Goal: Transaction & Acquisition: Subscribe to service/newsletter

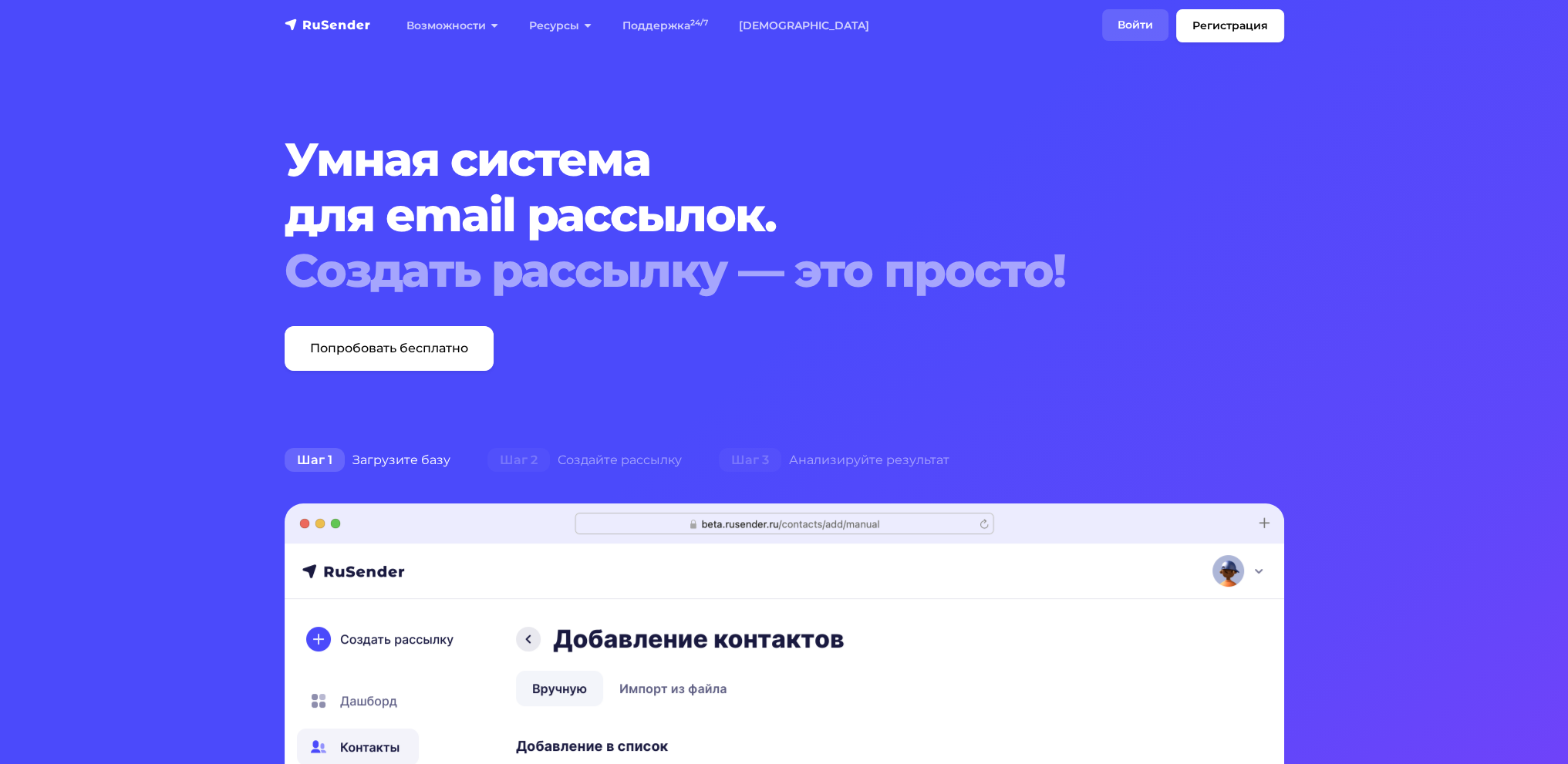
drag, startPoint x: 1125, startPoint y: 18, endPoint x: 1123, endPoint y: 26, distance: 8.2
click at [1125, 18] on link "Войти" at bounding box center [1135, 25] width 67 height 31
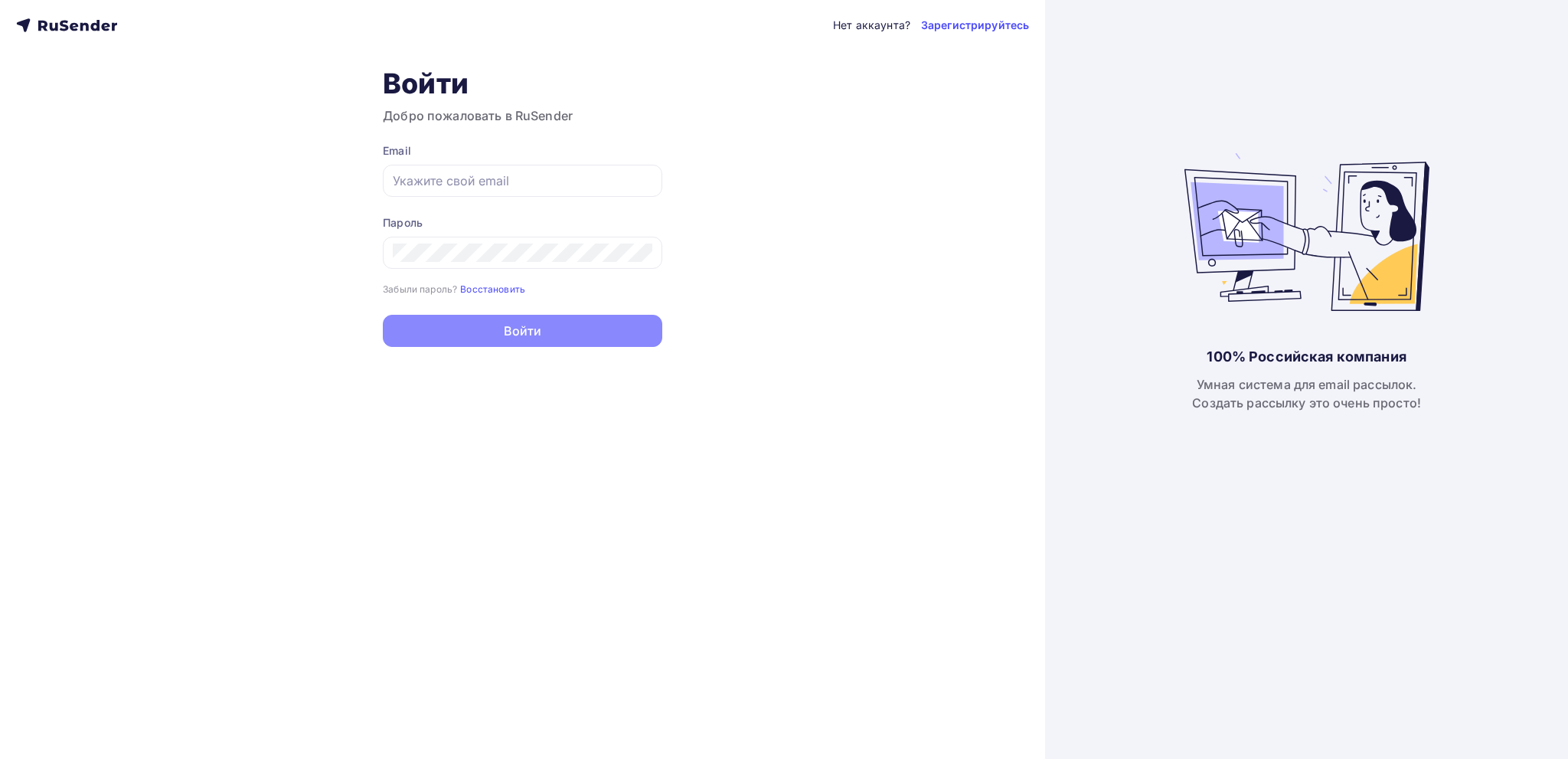
type input "[EMAIL_ADDRESS][DOMAIN_NAME]"
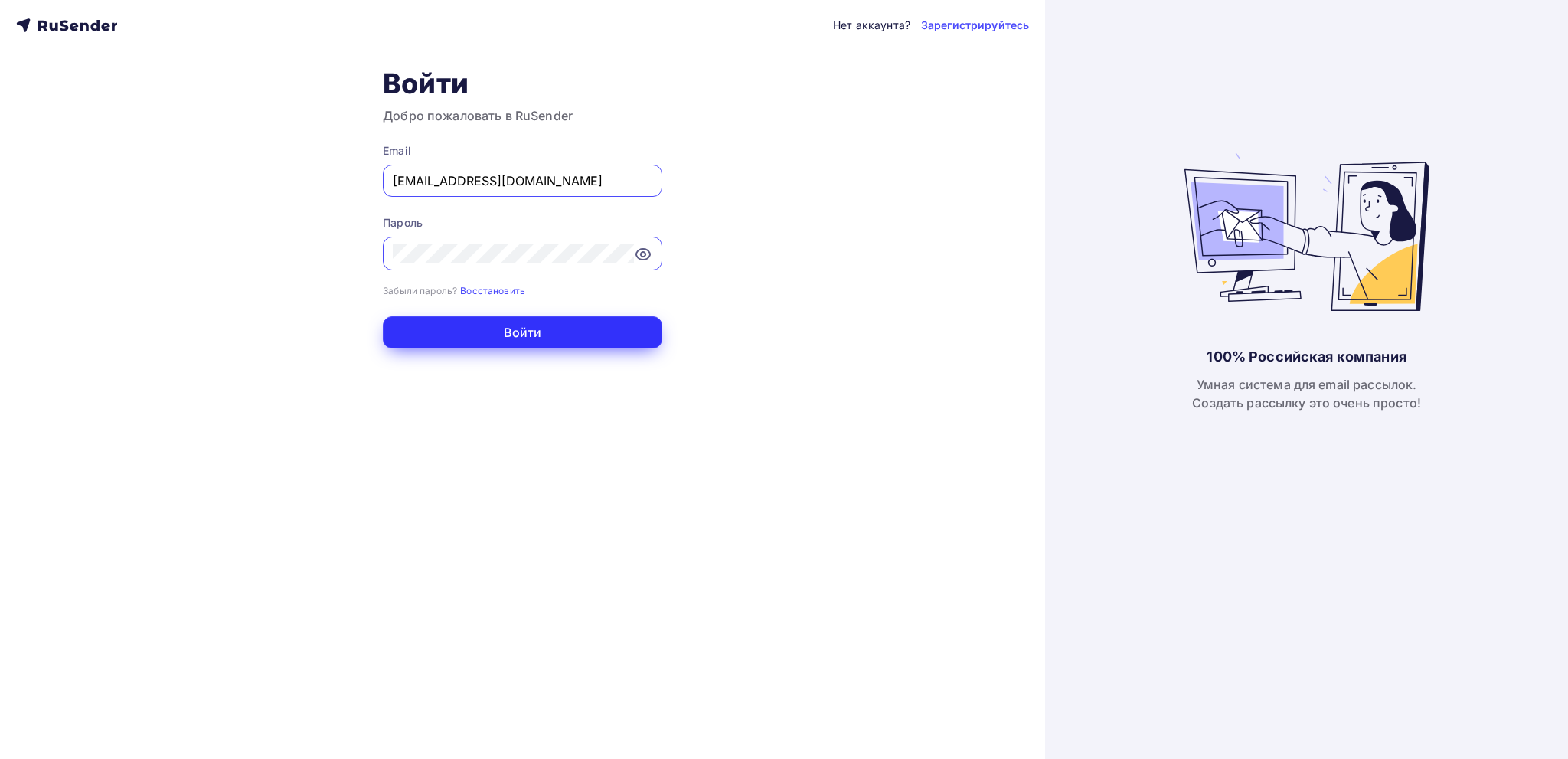
click at [487, 333] on button "Войти" at bounding box center [522, 332] width 279 height 32
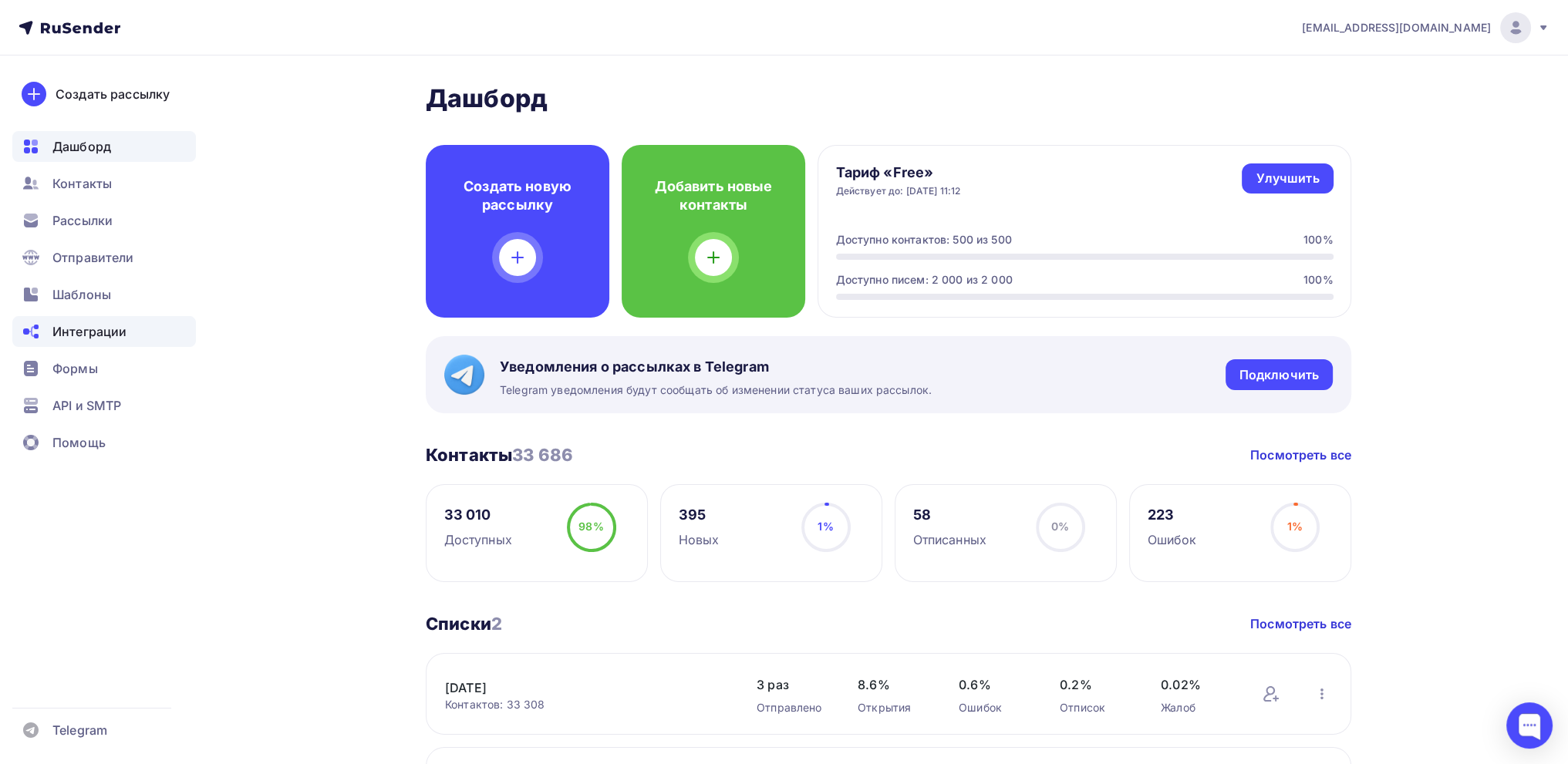
click at [92, 328] on span "Интеграции" at bounding box center [89, 332] width 74 height 19
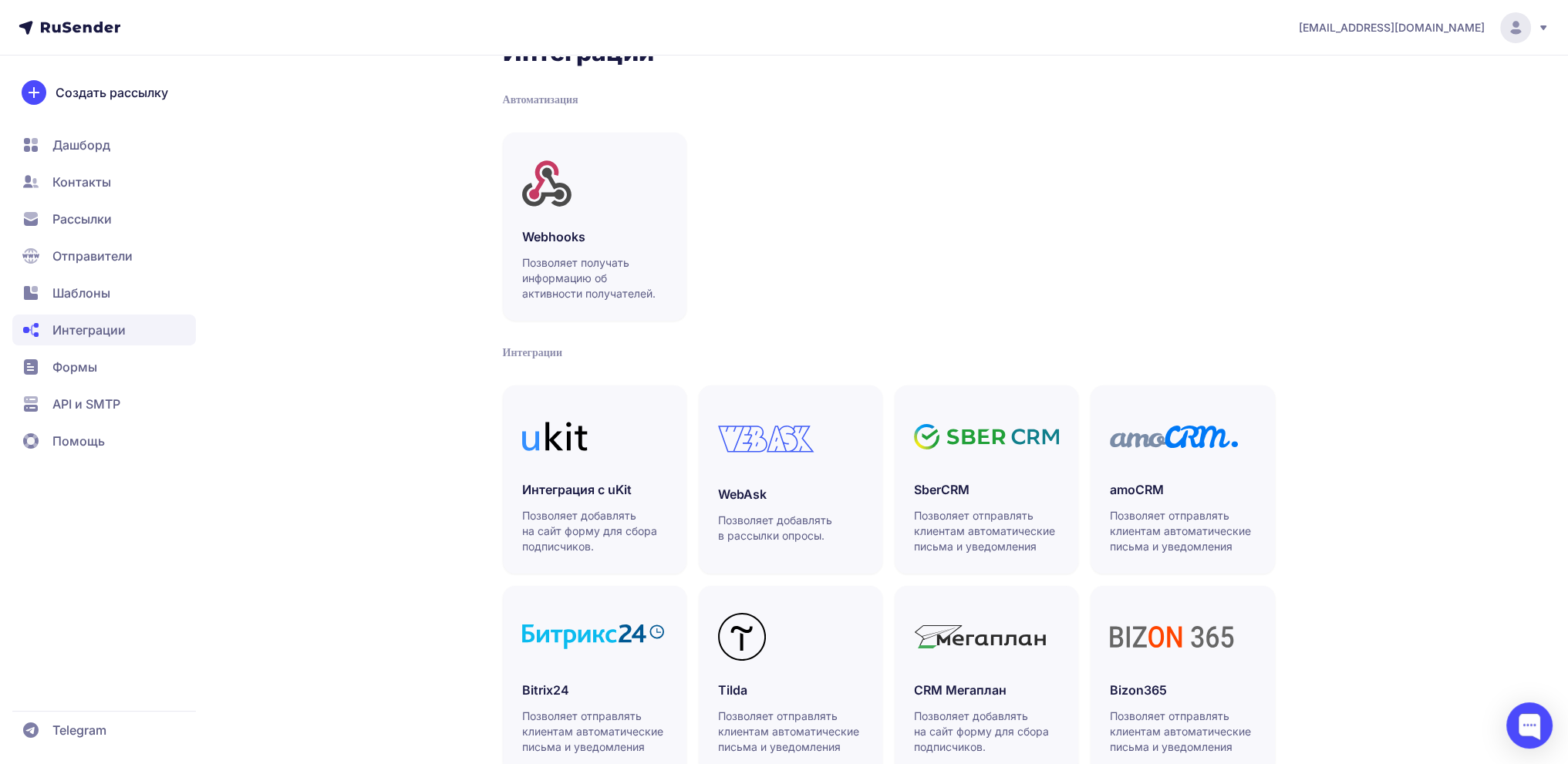
scroll to position [77, 0]
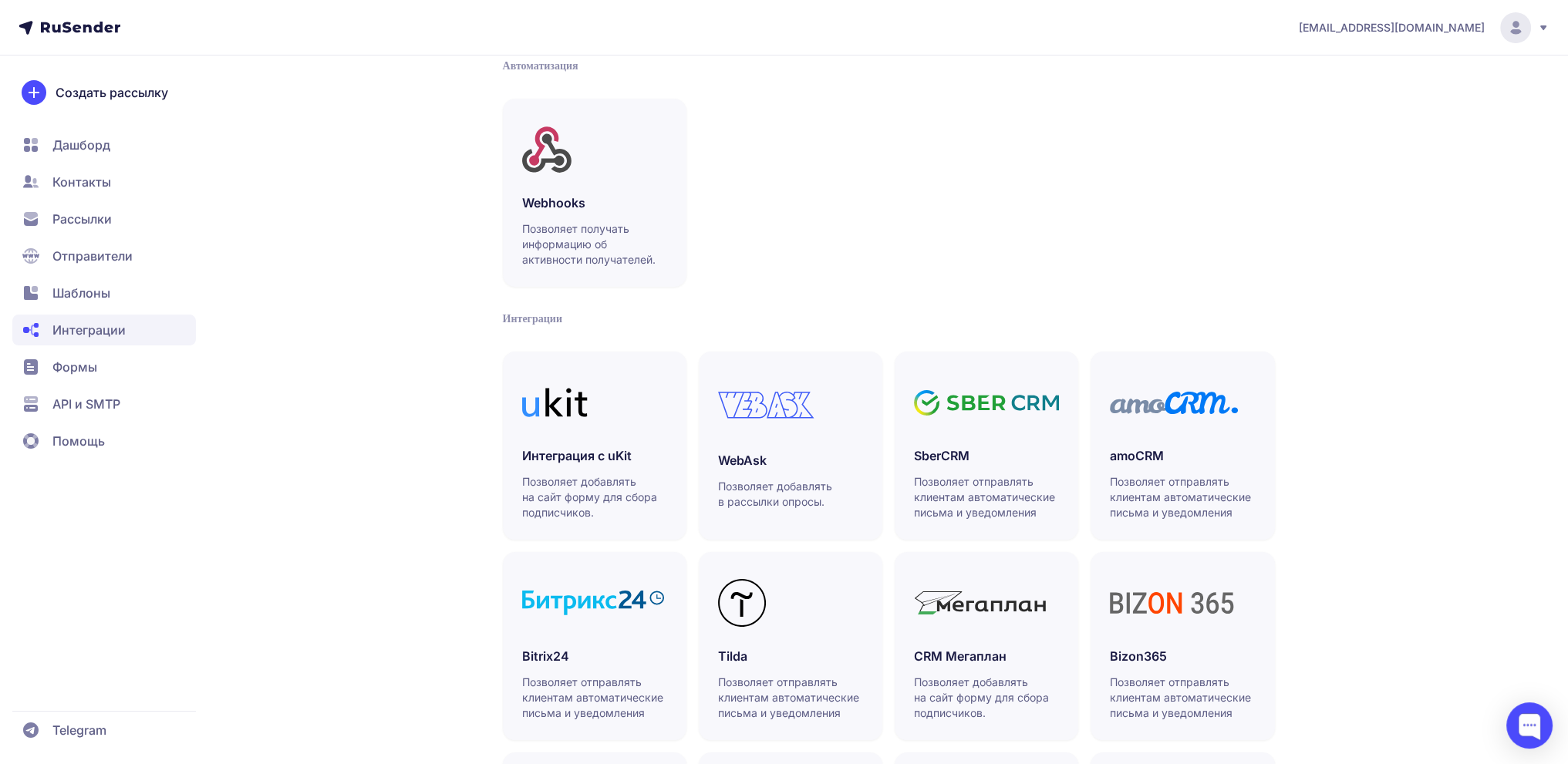
click at [92, 215] on span "Рассылки" at bounding box center [82, 219] width 60 height 19
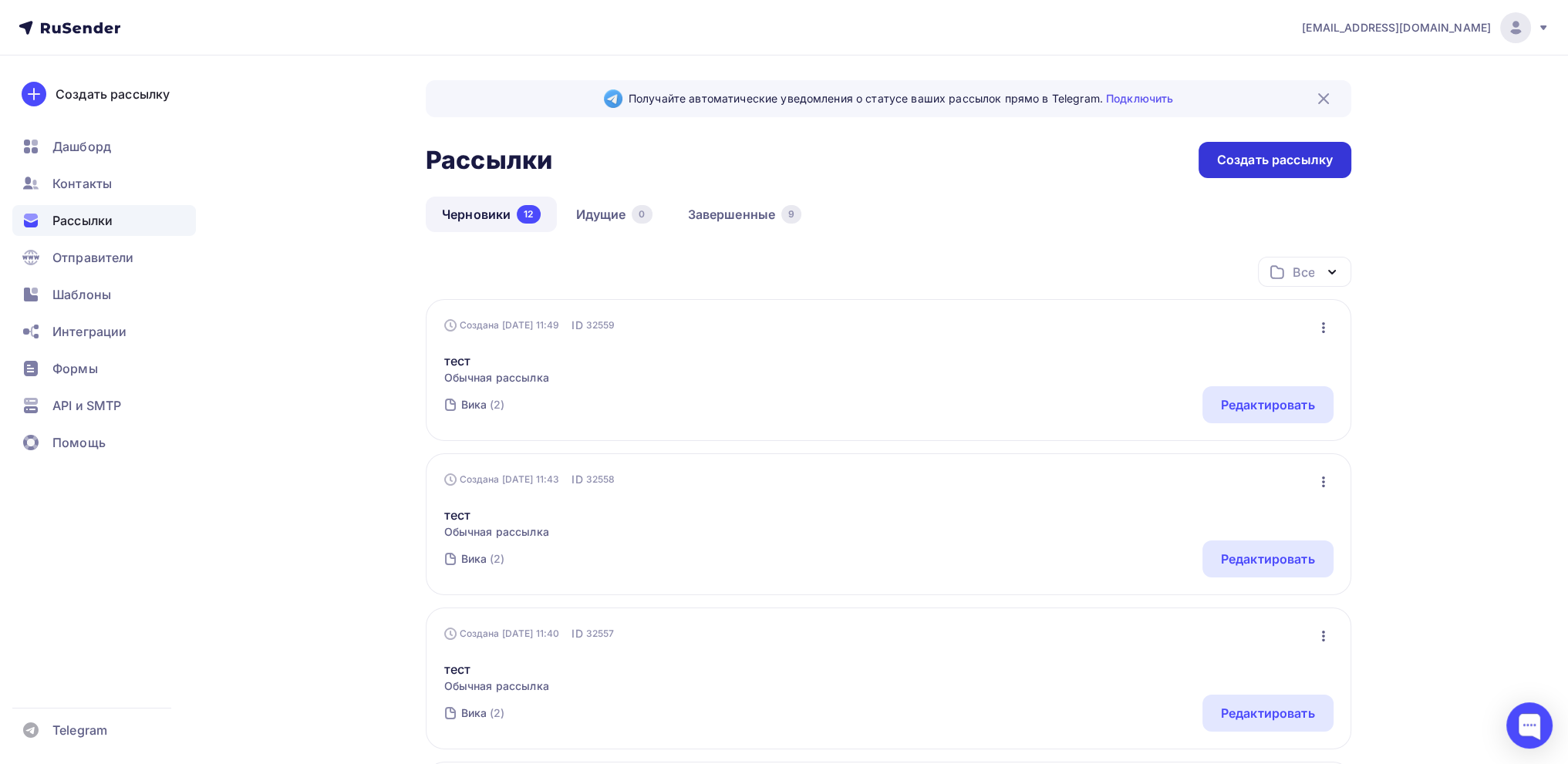
click at [1320, 154] on div "Создать рассылку" at bounding box center [1275, 160] width 116 height 18
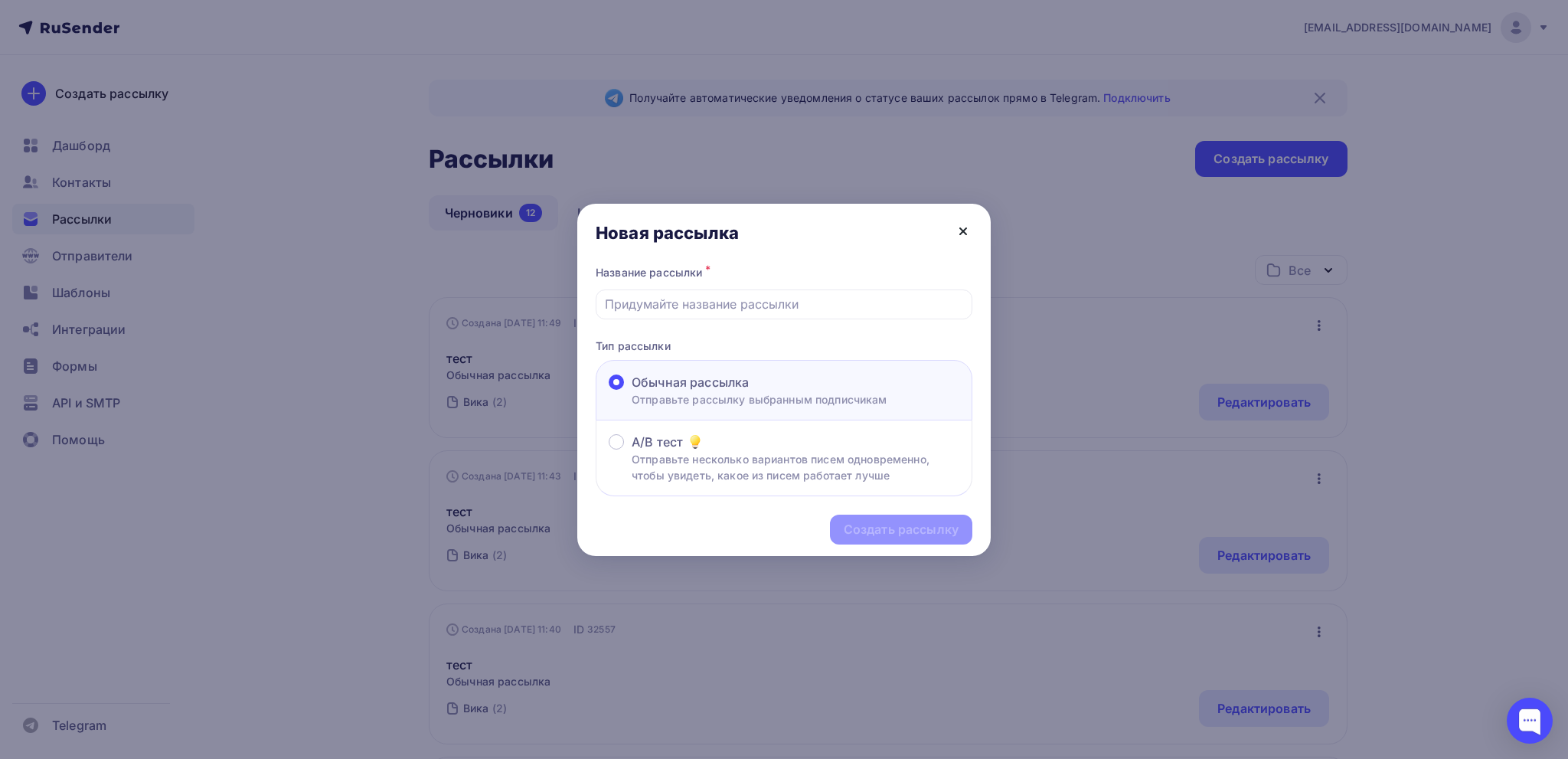
click at [967, 224] on icon at bounding box center [964, 232] width 19 height 19
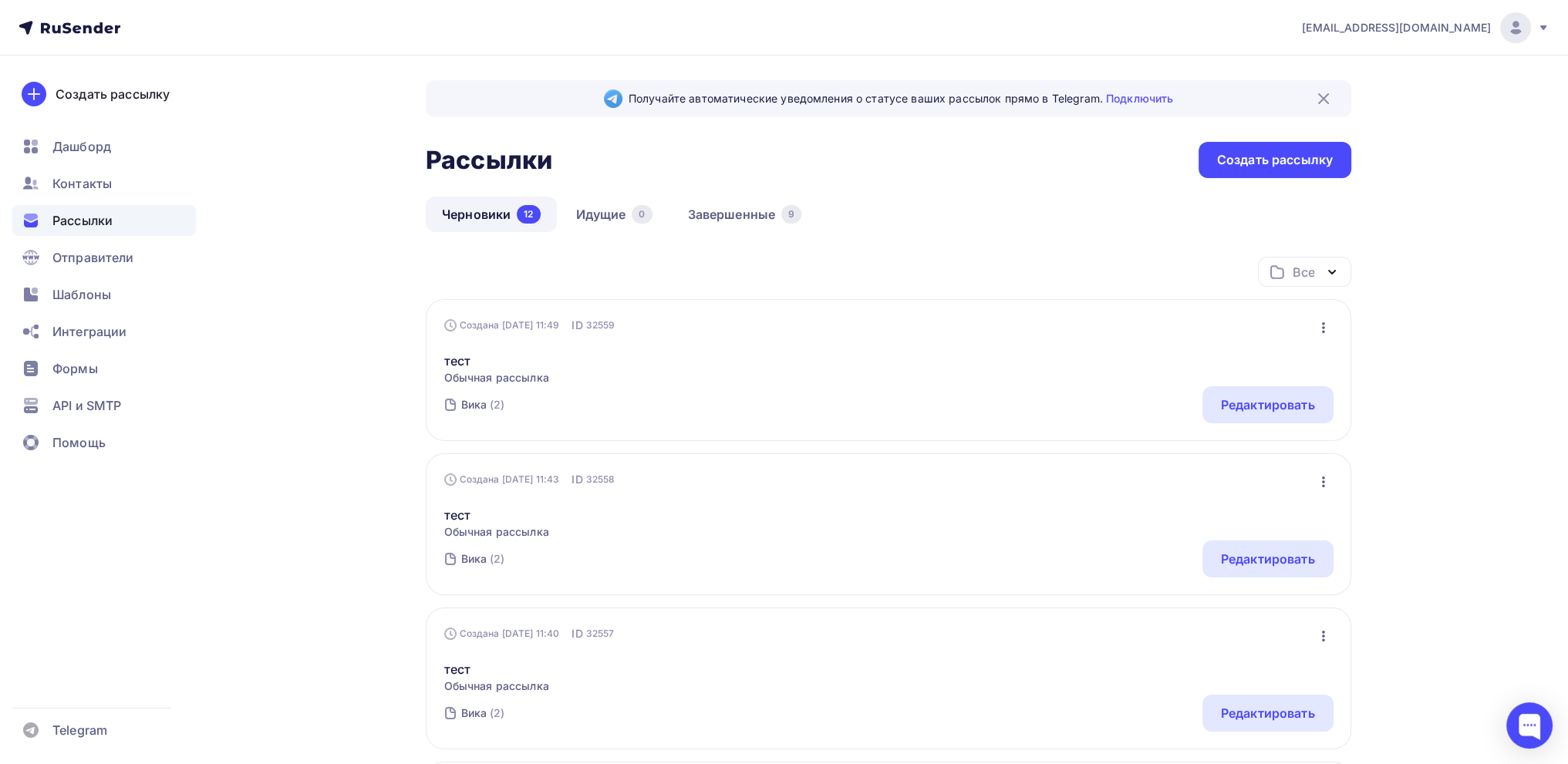
click at [1542, 26] on icon at bounding box center [1543, 27] width 6 height 5
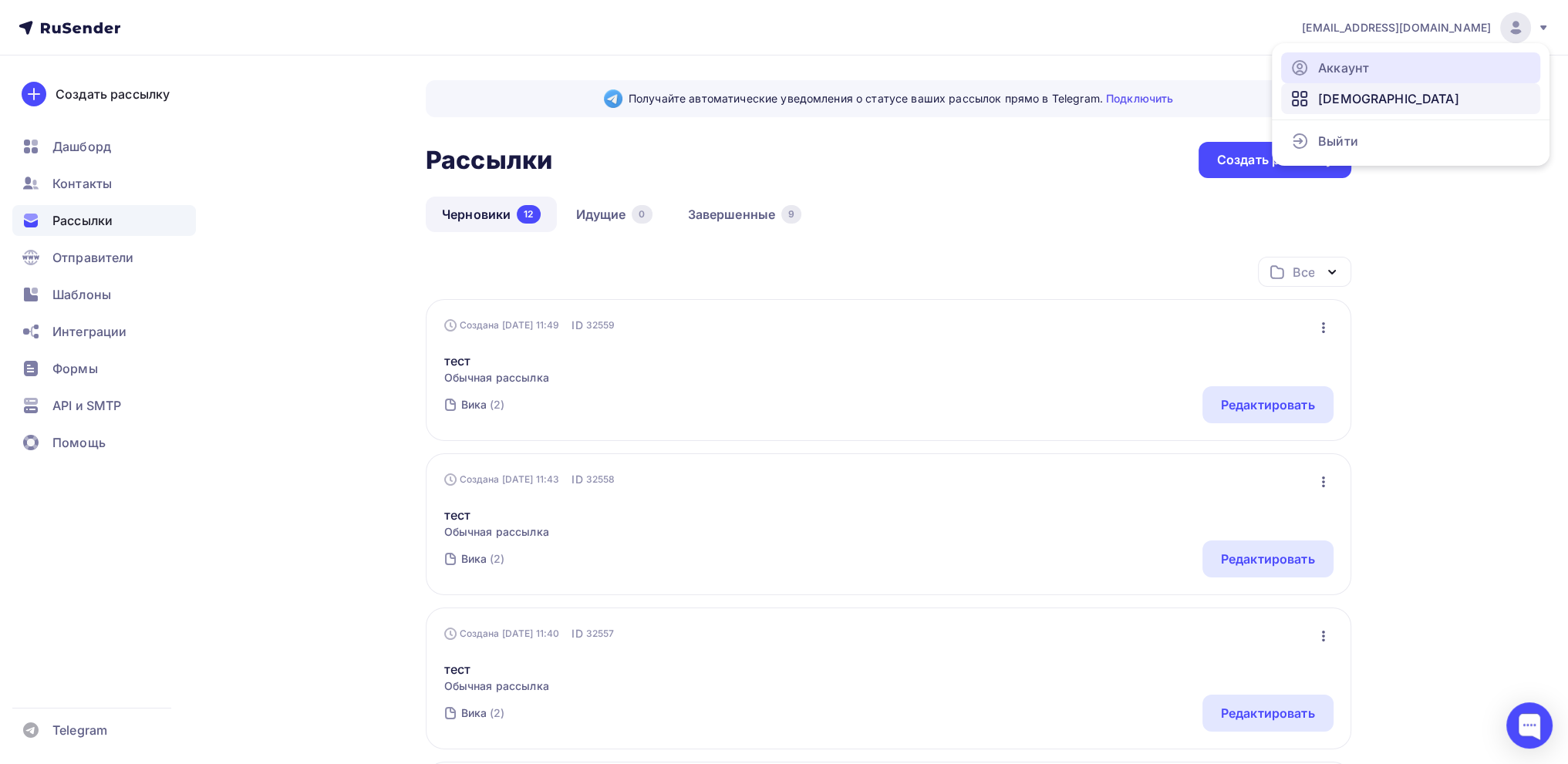
click at [1331, 82] on div "Аккаунт Тарифы Выйти" at bounding box center [1411, 104] width 277 height 104
click at [1333, 92] on span "[DEMOGRAPHIC_DATA]" at bounding box center [1389, 99] width 141 height 19
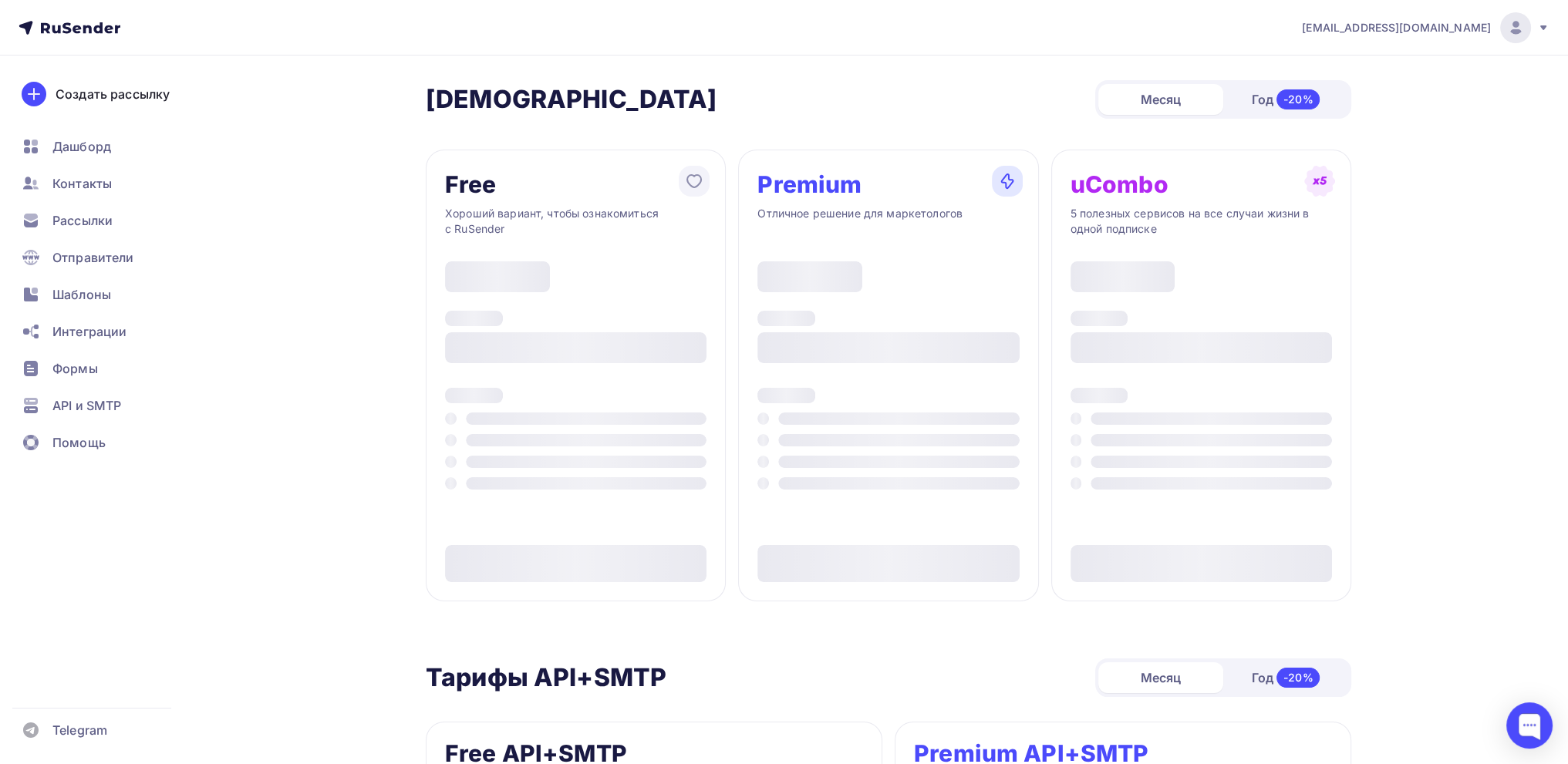
type input "500"
type input "100"
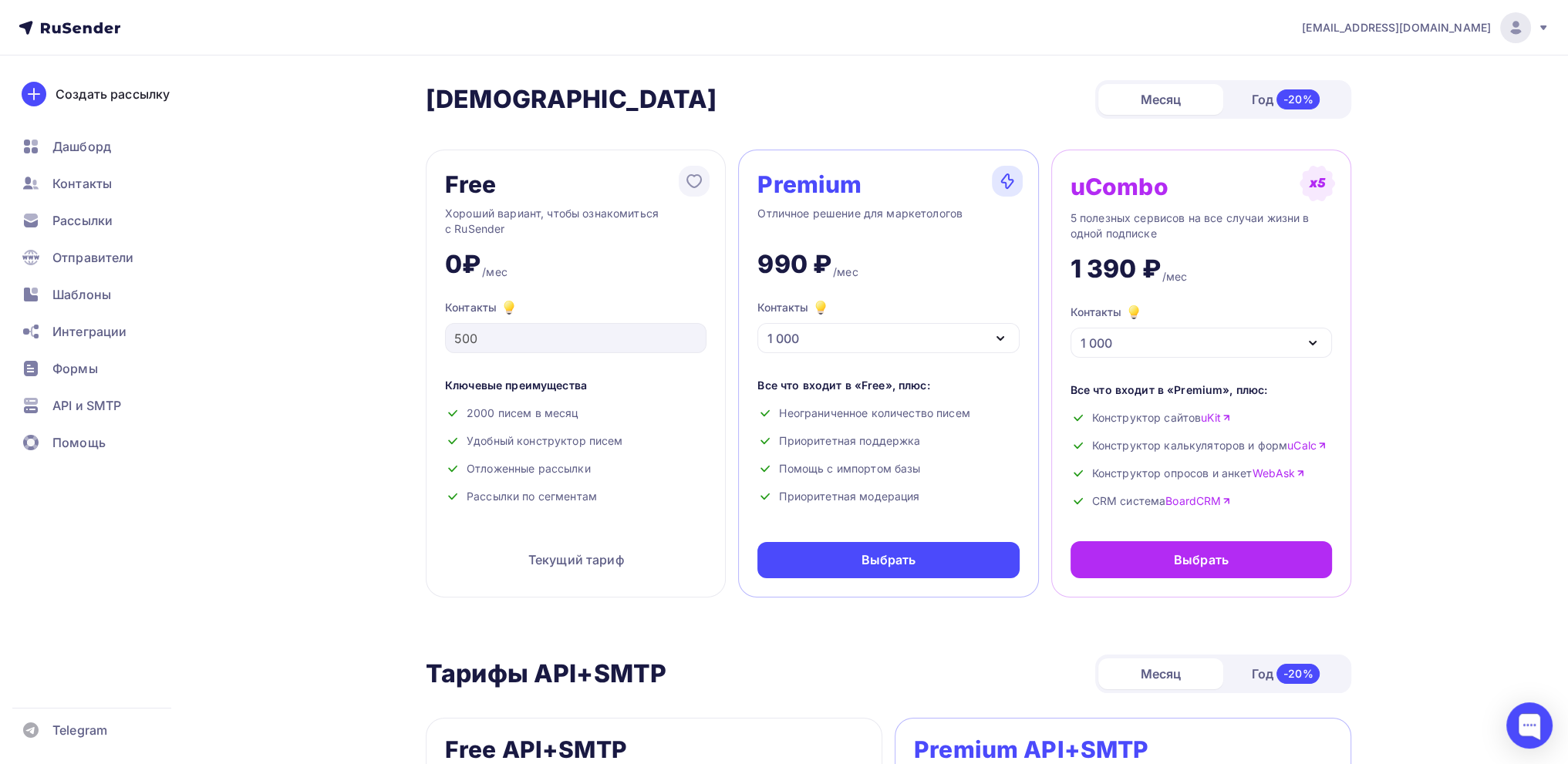
click at [811, 329] on div "1 000" at bounding box center [888, 338] width 262 height 30
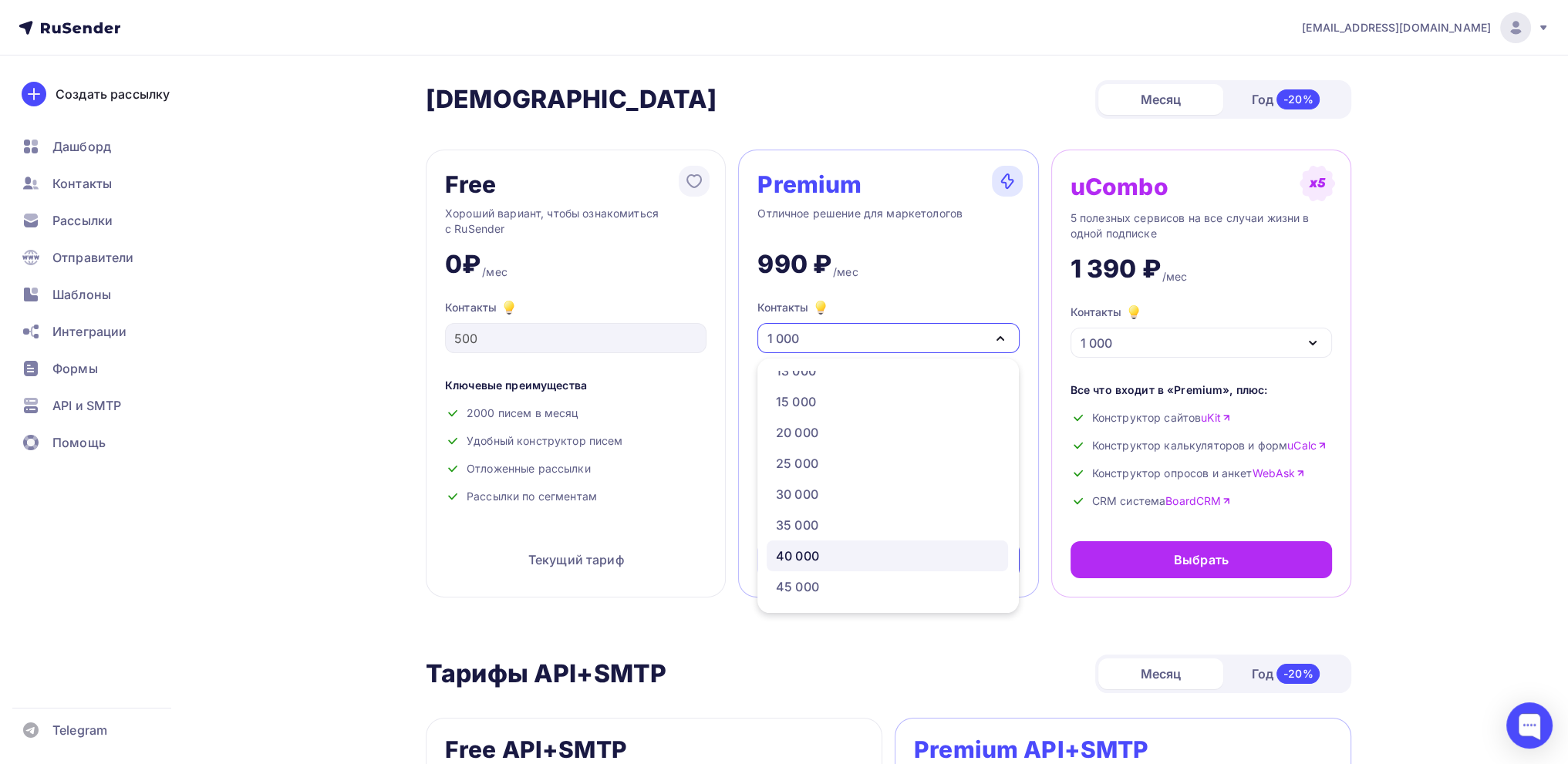
scroll to position [308, 0]
click at [804, 539] on div "50 000" at bounding box center [797, 540] width 42 height 19
